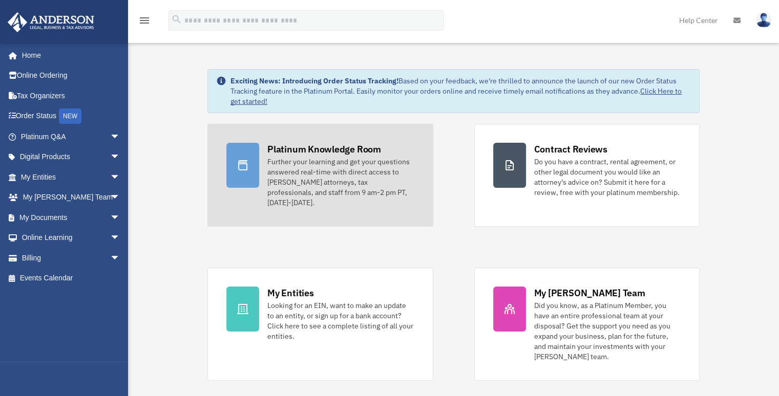
click at [320, 150] on div "Platinum Knowledge Room" at bounding box center [324, 149] width 114 height 13
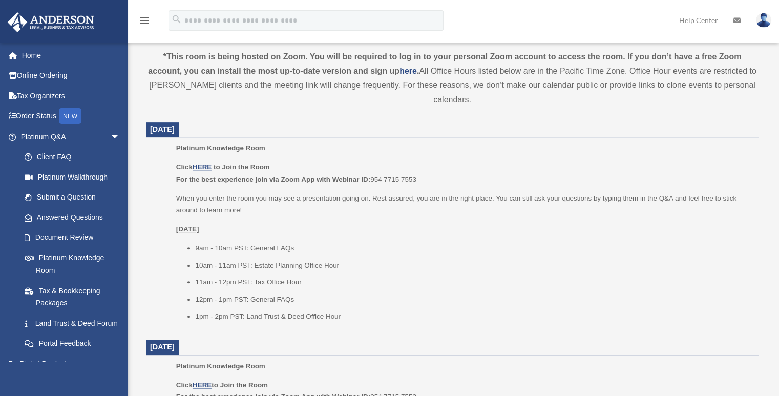
scroll to position [512, 0]
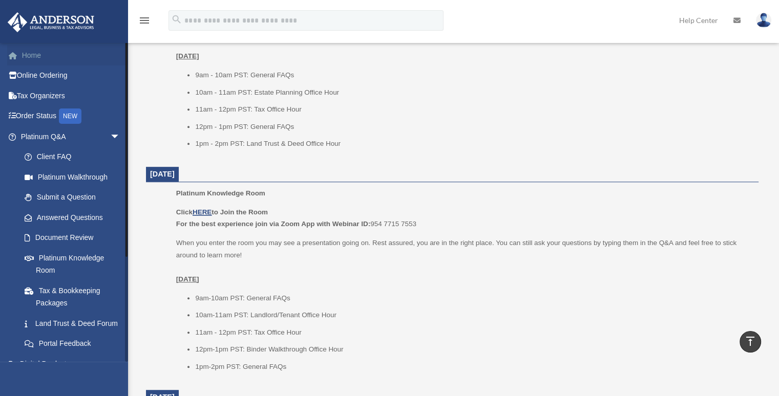
click at [31, 54] on link "Home" at bounding box center [71, 55] width 129 height 20
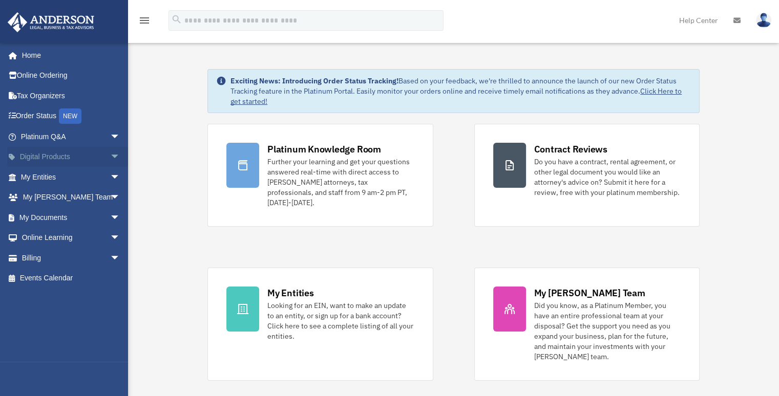
click at [73, 160] on link "Digital Products arrow_drop_down" at bounding box center [71, 157] width 129 height 20
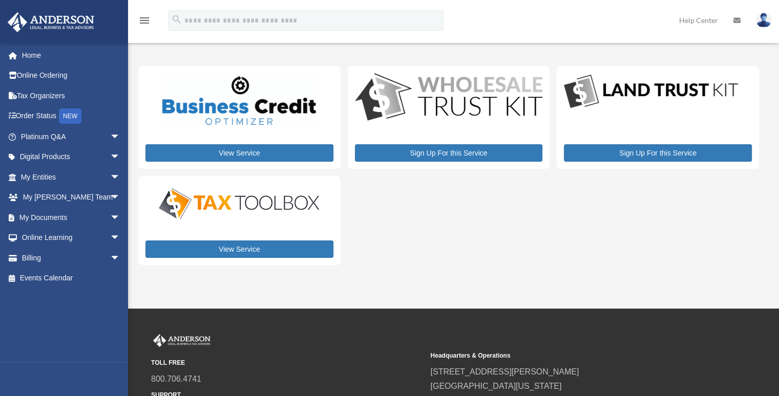
click at [48, 232] on link "Online Learning arrow_drop_down" at bounding box center [71, 238] width 129 height 20
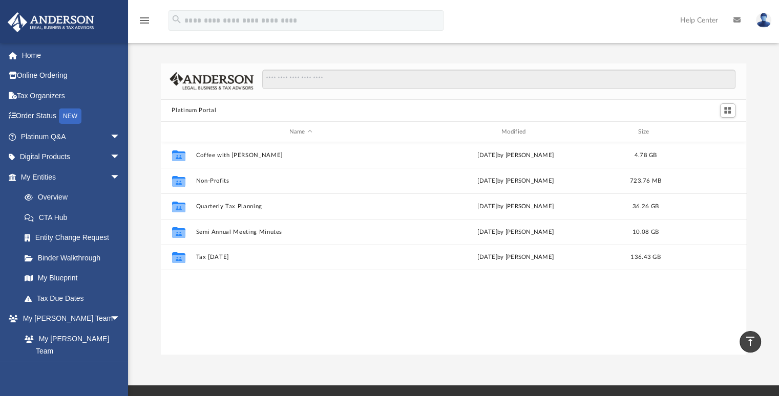
scroll to position [225, 578]
click at [48, 158] on link "Digital Products arrow_drop_down" at bounding box center [71, 157] width 129 height 20
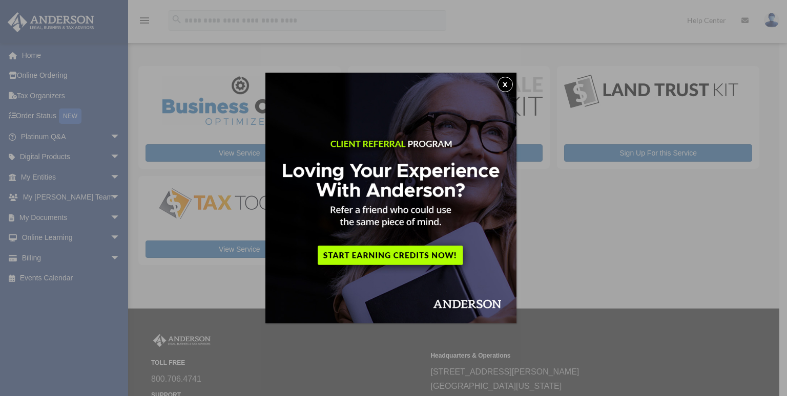
click at [504, 83] on button "x" at bounding box center [504, 84] width 15 height 15
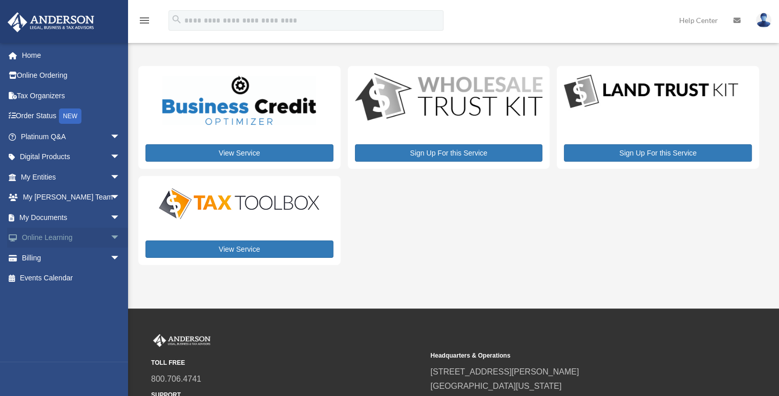
click at [110, 236] on span "arrow_drop_down" at bounding box center [120, 238] width 20 height 21
click at [55, 259] on link "Courses" at bounding box center [74, 258] width 121 height 20
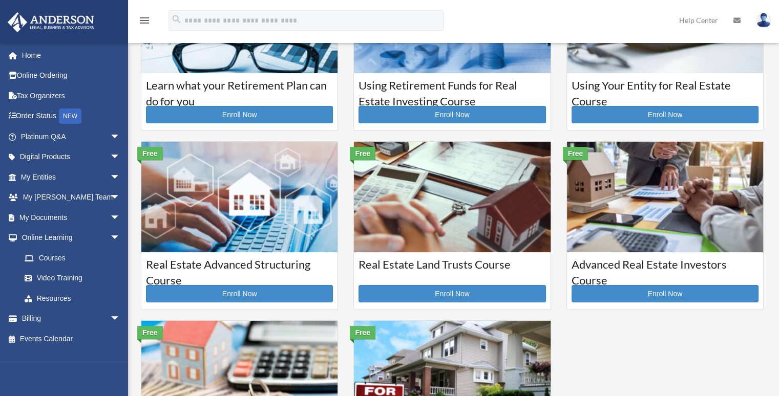
scroll to position [102, 0]
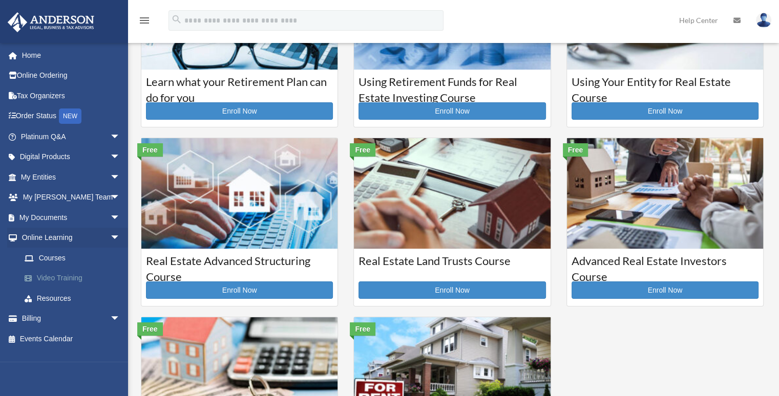
click at [53, 281] on link "Video Training" at bounding box center [74, 278] width 121 height 20
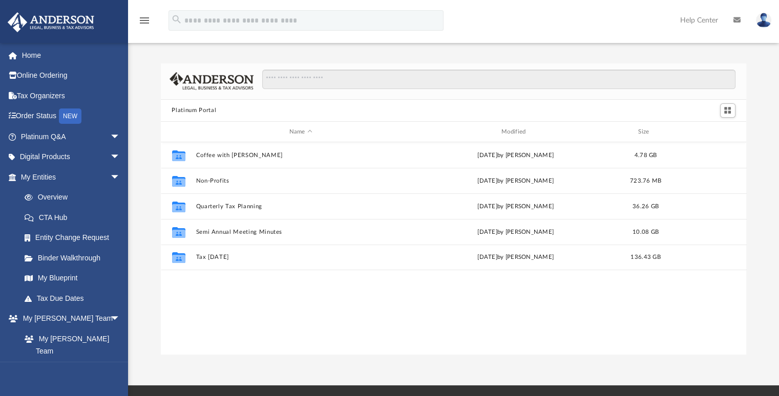
scroll to position [225, 578]
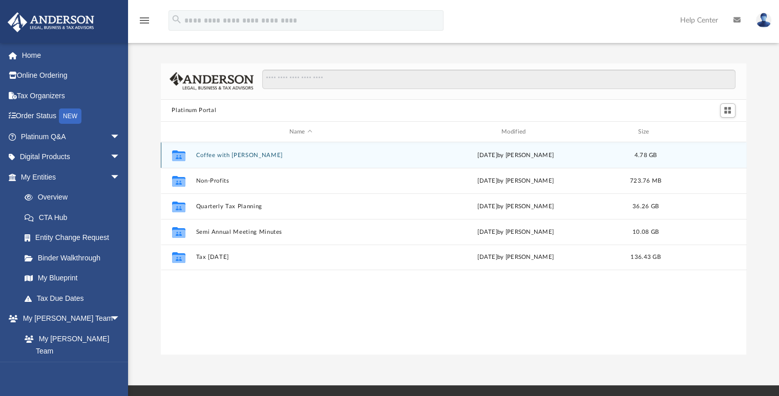
click at [218, 157] on button "Coffee with [PERSON_NAME]" at bounding box center [301, 155] width 210 height 7
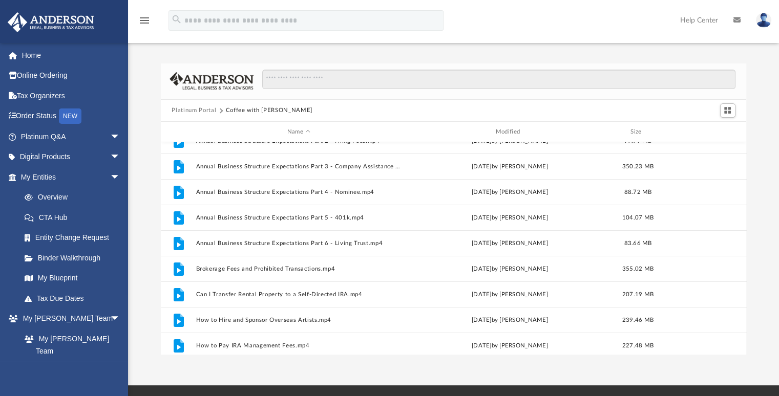
scroll to position [0, 0]
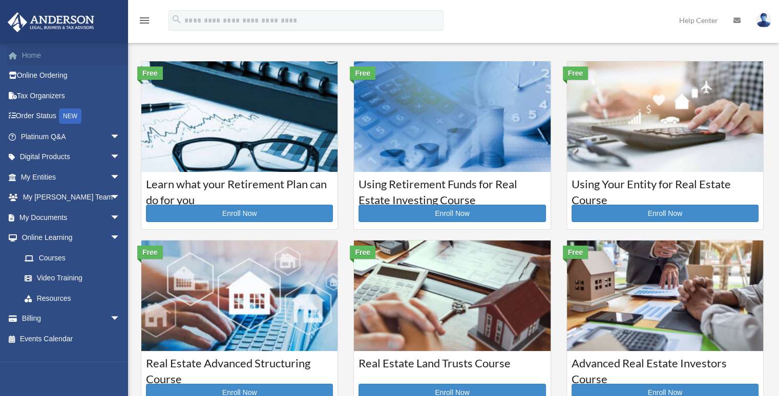
click at [49, 54] on link "Home" at bounding box center [71, 55] width 129 height 20
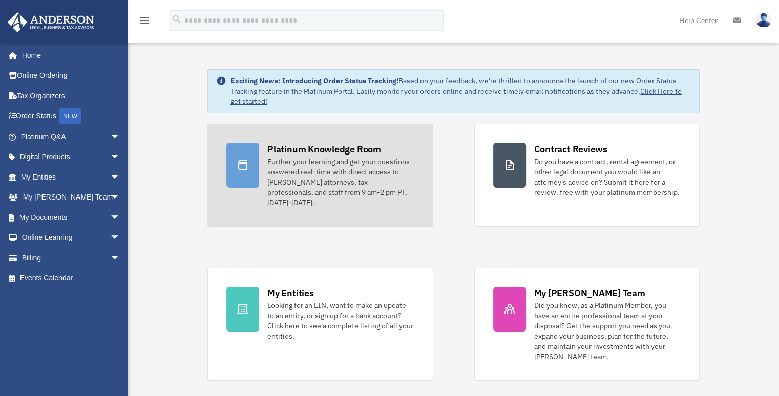
click at [306, 179] on div "Further your learning and get your questions answered real-time with direct acc…" at bounding box center [340, 182] width 146 height 51
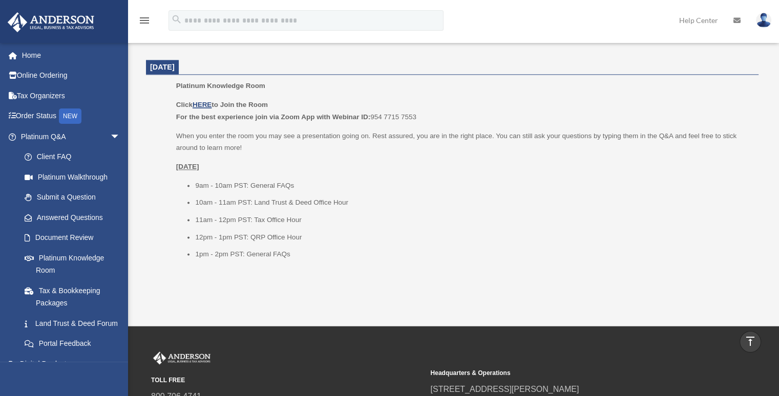
scroll to position [1281, 0]
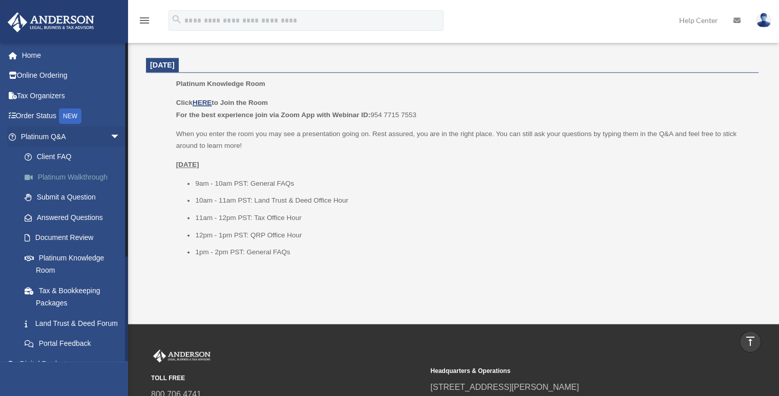
click at [78, 175] on link "Platinum Walkthrough" at bounding box center [74, 177] width 121 height 20
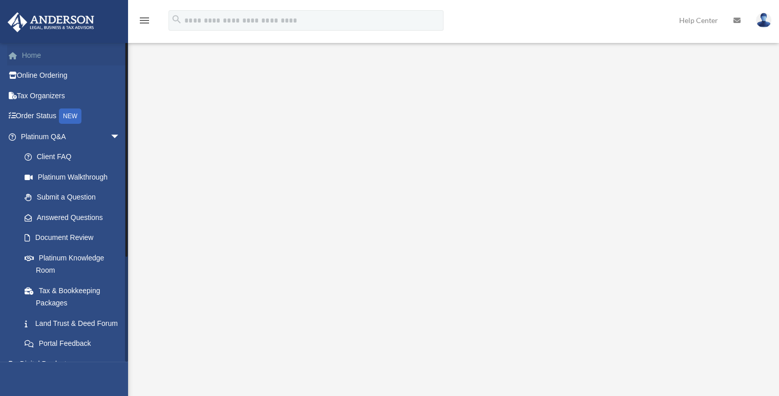
click at [45, 60] on link "Home" at bounding box center [71, 55] width 129 height 20
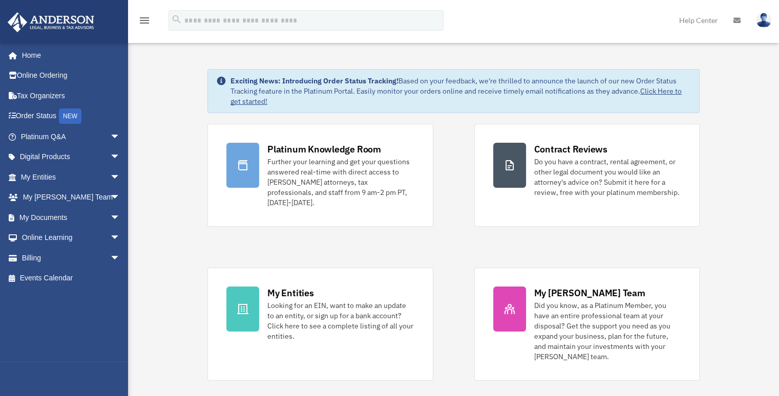
click at [147, 19] on icon "menu" at bounding box center [144, 20] width 12 height 12
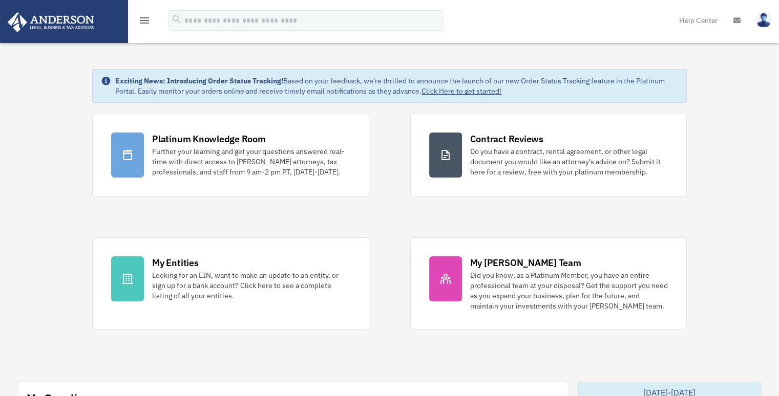
click at [147, 19] on icon "menu" at bounding box center [144, 20] width 12 height 12
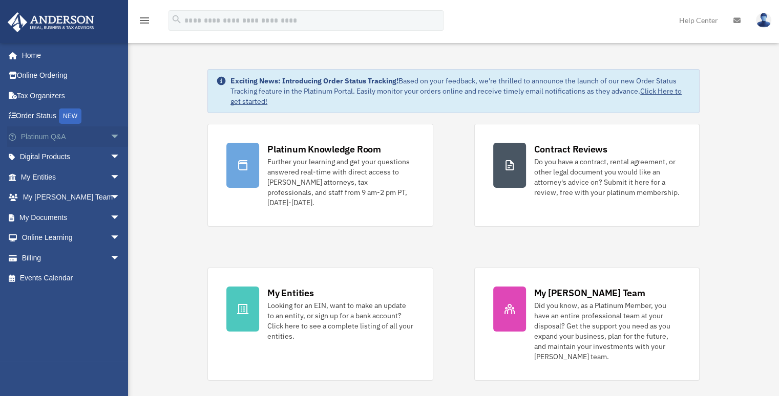
click at [110, 134] on span "arrow_drop_down" at bounding box center [120, 137] width 20 height 21
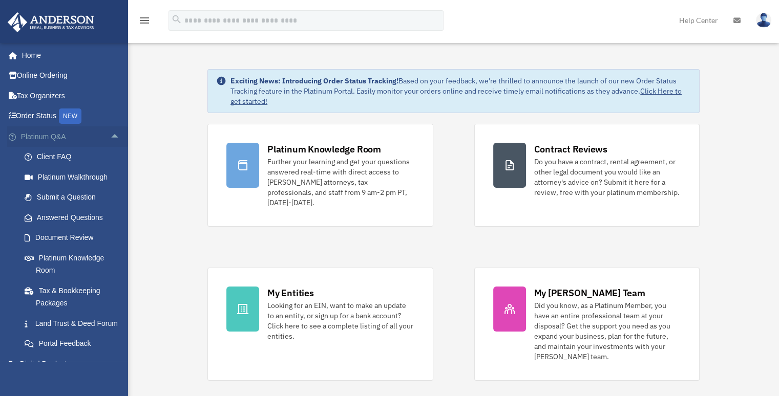
click at [110, 136] on span "arrow_drop_up" at bounding box center [120, 137] width 20 height 21
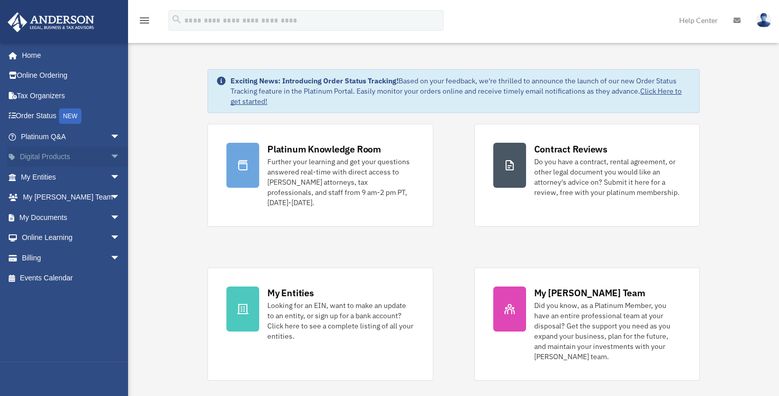
click at [110, 159] on span "arrow_drop_down" at bounding box center [120, 157] width 20 height 21
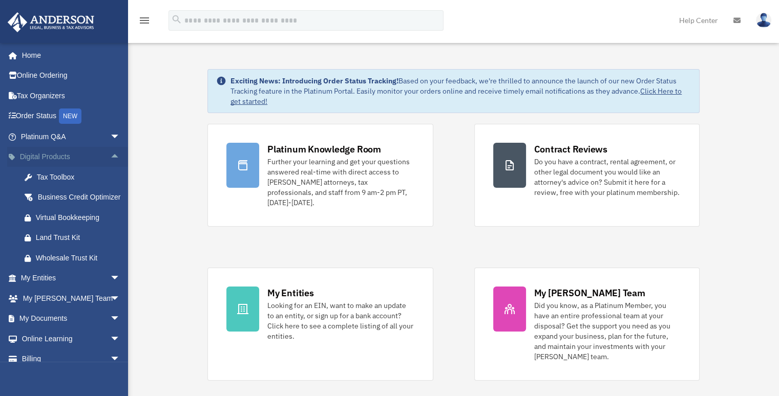
click at [110, 159] on span "arrow_drop_up" at bounding box center [120, 157] width 20 height 21
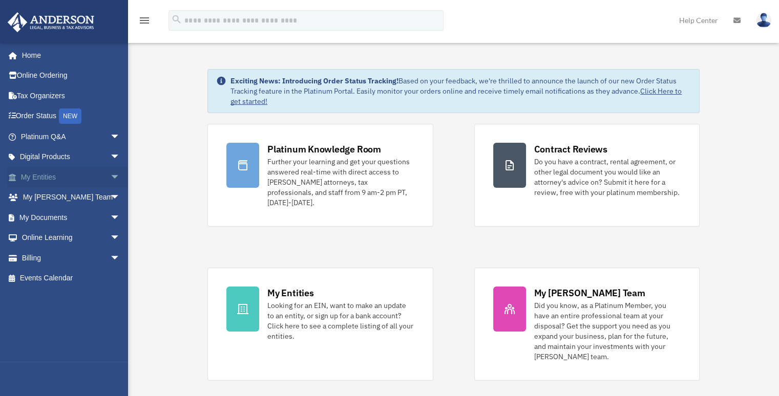
click at [110, 175] on span "arrow_drop_down" at bounding box center [120, 177] width 20 height 21
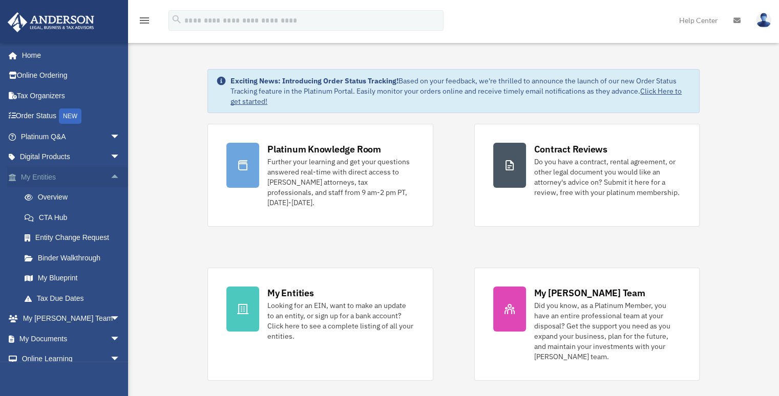
click at [110, 175] on span "arrow_drop_up" at bounding box center [120, 177] width 20 height 21
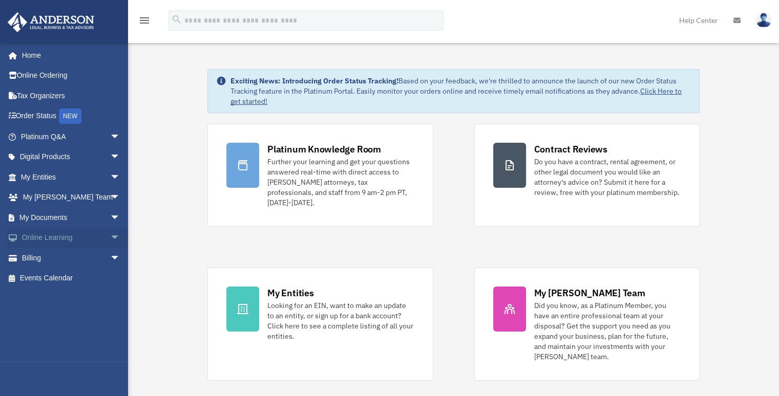
click at [111, 236] on span "arrow_drop_down" at bounding box center [120, 238] width 20 height 21
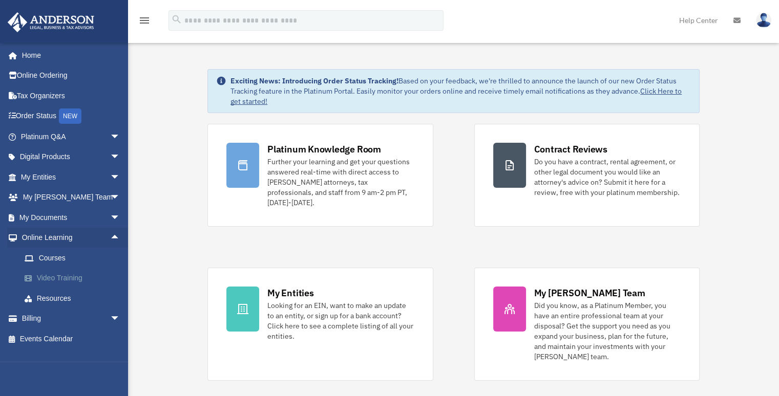
click at [77, 281] on link "Video Training" at bounding box center [74, 278] width 121 height 20
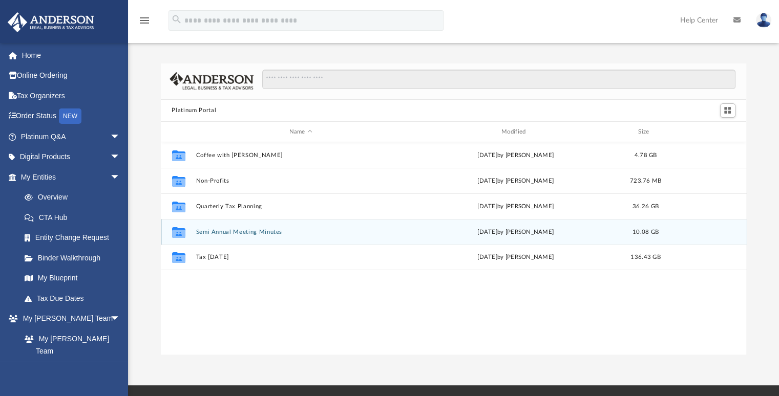
scroll to position [225, 578]
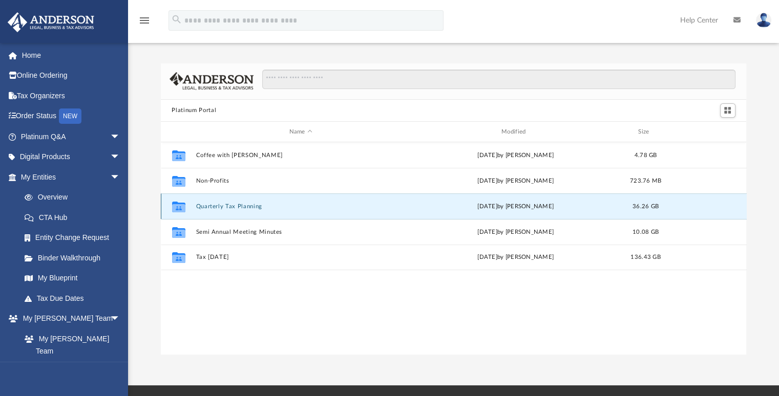
click at [237, 204] on button "Quarterly Tax Planning" at bounding box center [301, 206] width 210 height 7
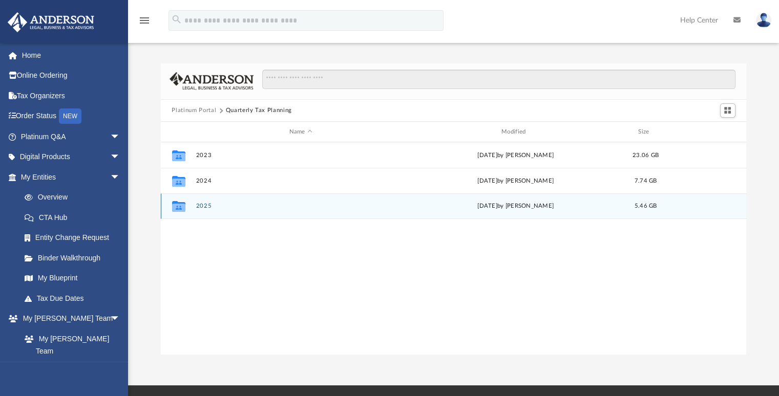
click at [198, 208] on button "2025" at bounding box center [301, 206] width 210 height 7
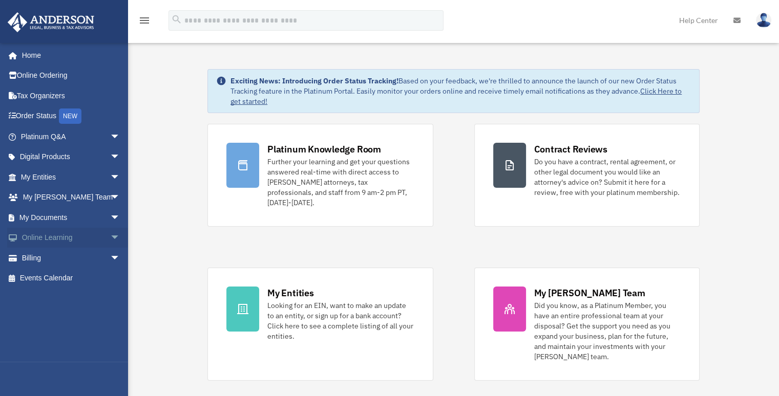
click at [46, 232] on link "Online Learning arrow_drop_down" at bounding box center [71, 238] width 129 height 20
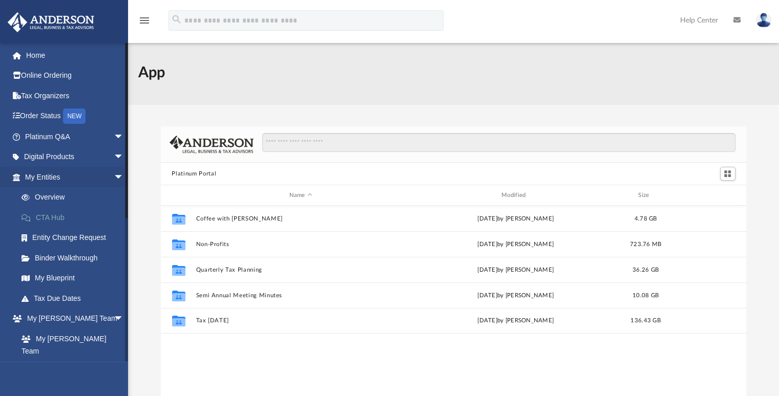
scroll to position [225, 578]
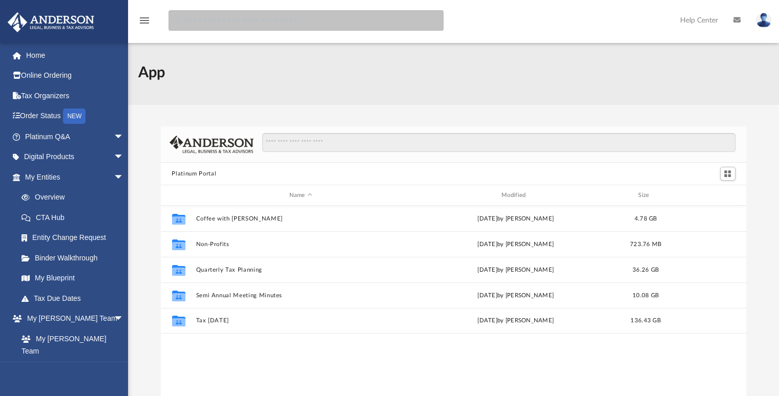
click at [207, 25] on input "search" at bounding box center [306, 20] width 275 height 20
type input "**********"
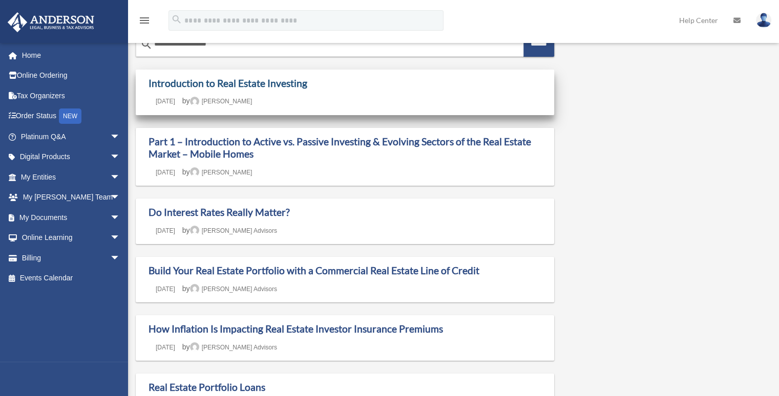
click at [303, 84] on link "Introduction to Real Estate Investing" at bounding box center [228, 83] width 159 height 12
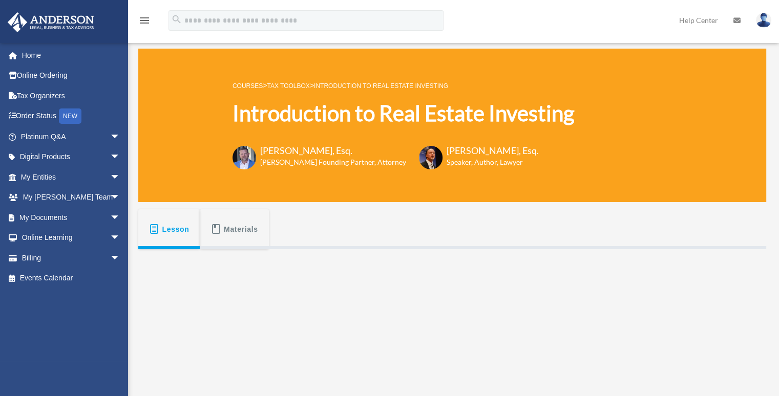
click at [201, 226] on button "Materials" at bounding box center [234, 229] width 69 height 40
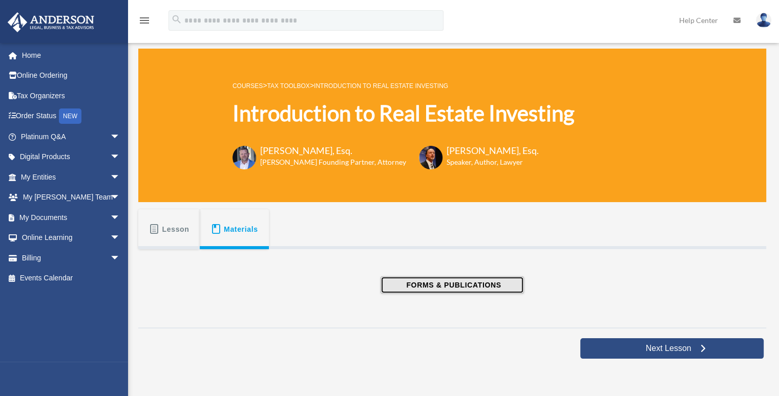
click at [398, 287] on button "FORMS & PUBLICATIONS" at bounding box center [452, 285] width 143 height 17
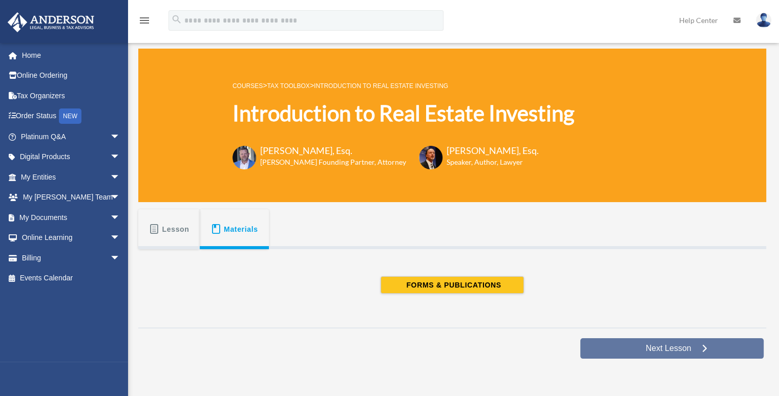
click at [647, 347] on span "Next Lesson" at bounding box center [669, 349] width 62 height 10
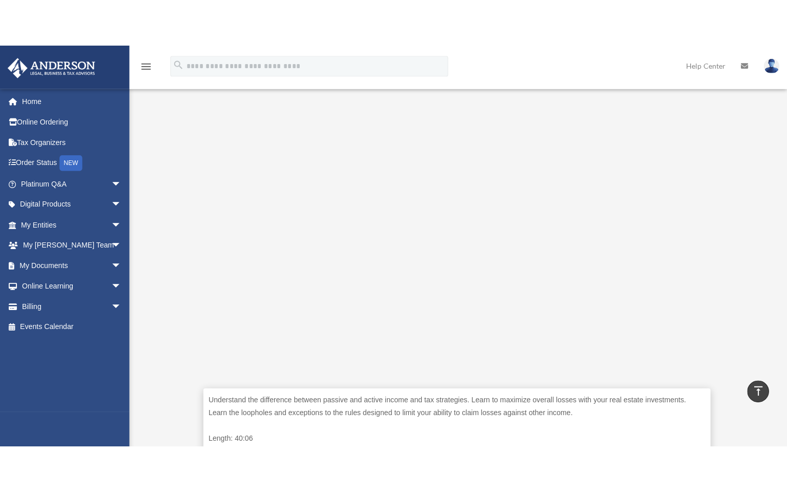
scroll to position [211, 0]
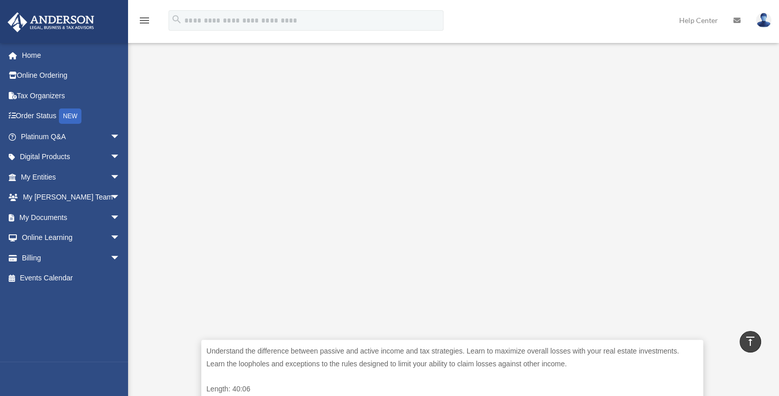
click at [440, 354] on p "Understand the difference between passive and active income and tax strategies.…" at bounding box center [452, 357] width 492 height 25
click at [622, 31] on div "menu search Site Menu add [EMAIL_ADDRESS][DOMAIN_NAME] My Profile Reset Passwor…" at bounding box center [390, 25] width 764 height 35
